Goal: Find specific page/section: Find specific page/section

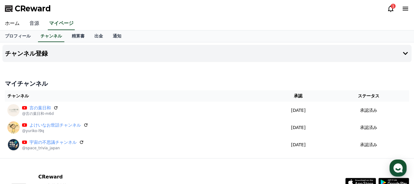
click at [35, 23] on link "音源" at bounding box center [35, 23] width 20 height 13
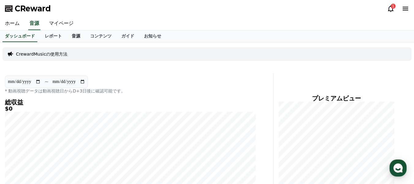
click at [67, 36] on link "音源" at bounding box center [76, 36] width 18 height 12
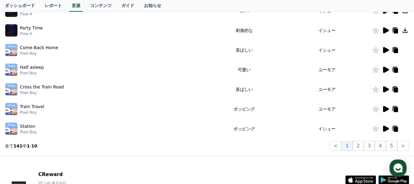
scroll to position [184, 0]
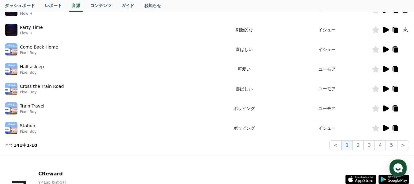
click at [385, 29] on icon at bounding box center [386, 30] width 6 height 6
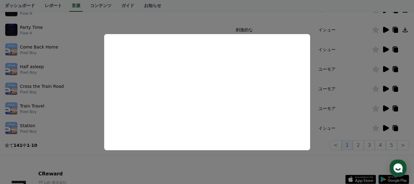
click at [269, 20] on button "close modal" at bounding box center [207, 92] width 414 height 184
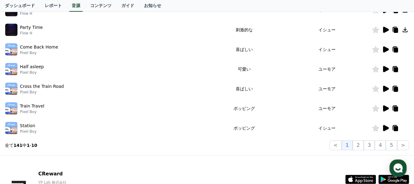
click at [404, 29] on icon at bounding box center [405, 29] width 5 height 5
